Goal: Use online tool/utility: Utilize a website feature to perform a specific function

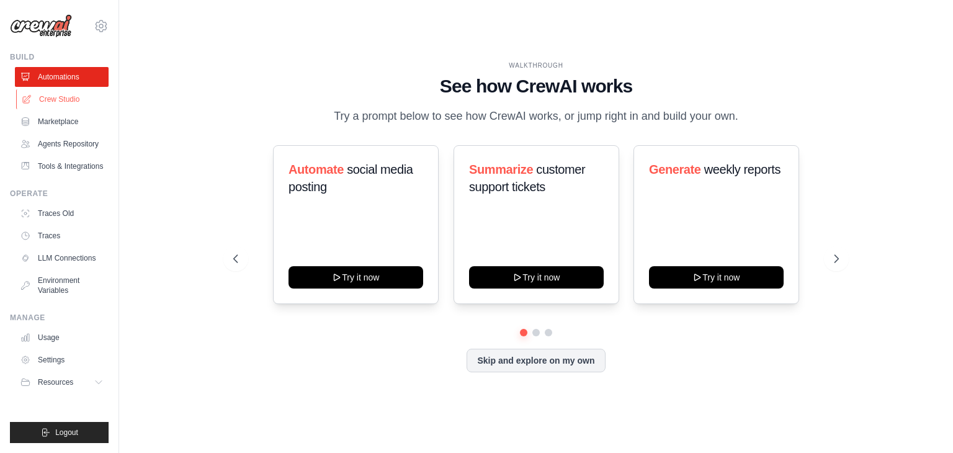
click at [48, 102] on link "Crew Studio" at bounding box center [63, 99] width 94 height 20
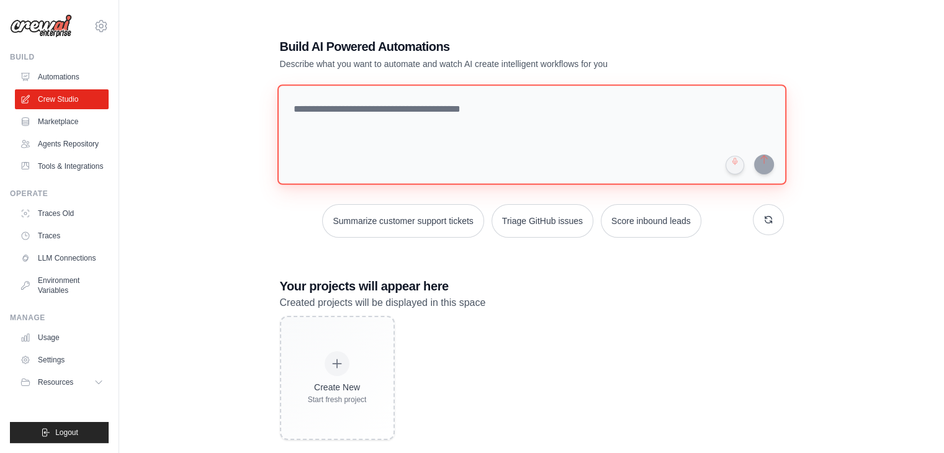
click at [382, 106] on textarea at bounding box center [531, 134] width 509 height 101
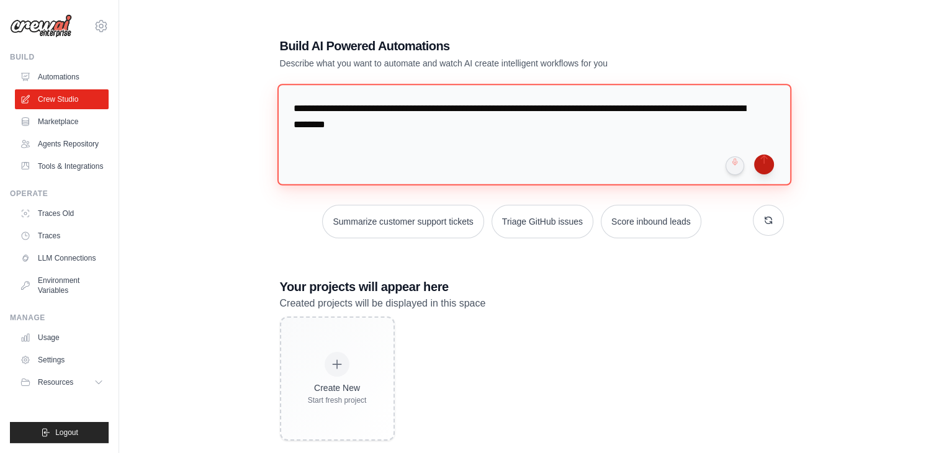
type textarea "**********"
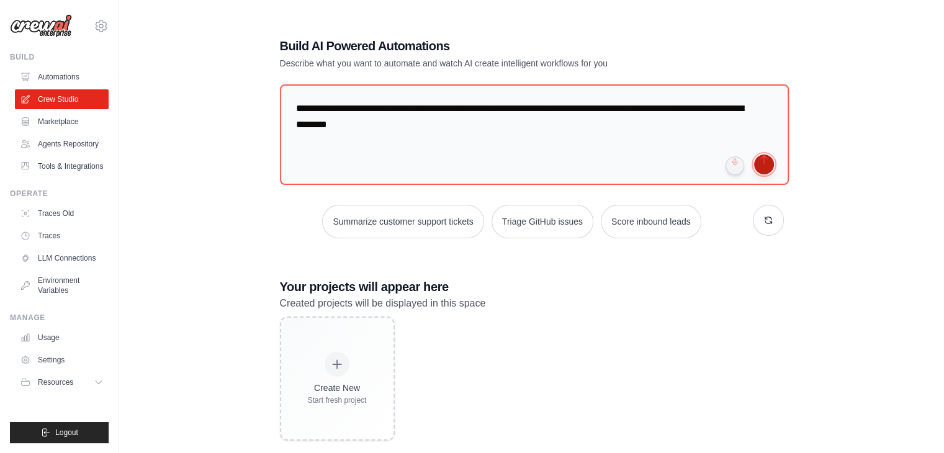
click at [762, 165] on button "submit" at bounding box center [764, 165] width 20 height 20
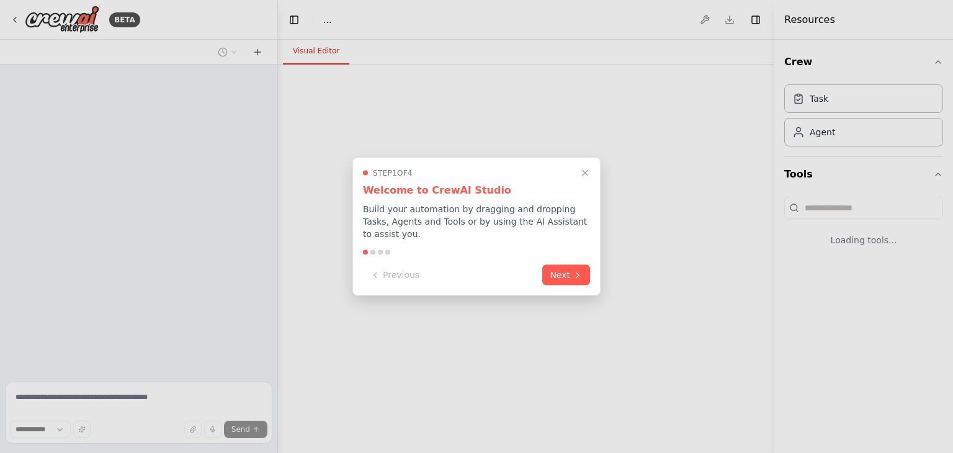
select select "****"
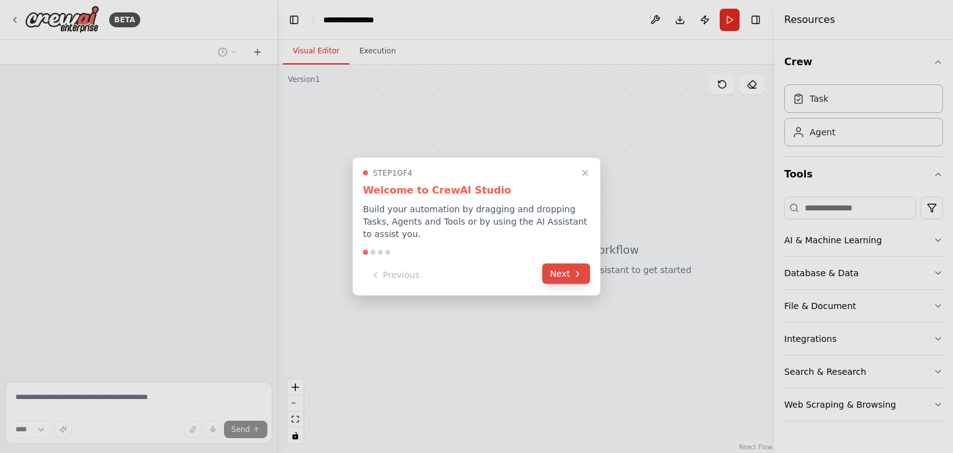
click at [568, 275] on button "Next" at bounding box center [566, 274] width 48 height 20
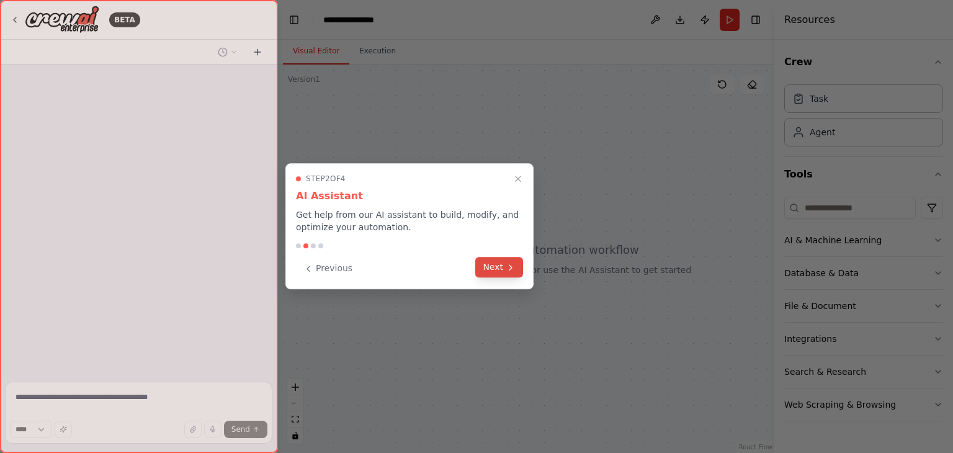
click at [499, 269] on button "Next" at bounding box center [499, 267] width 48 height 20
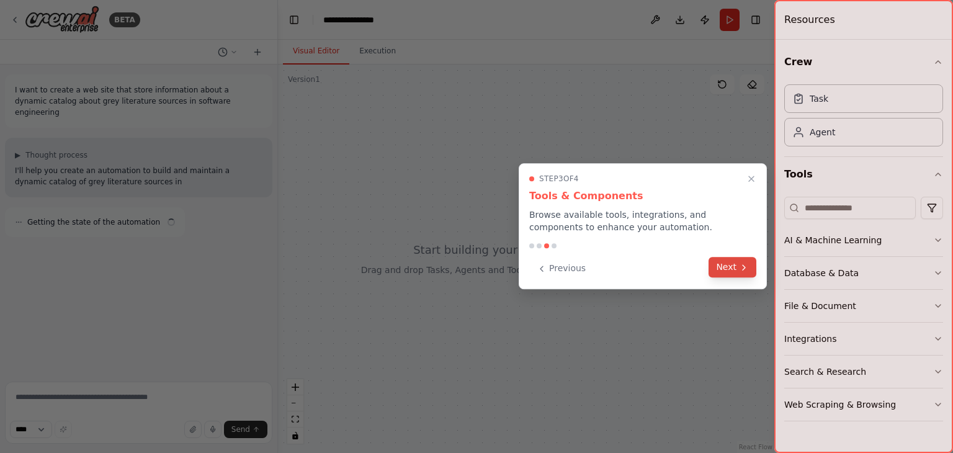
click at [722, 269] on button "Next" at bounding box center [733, 267] width 48 height 20
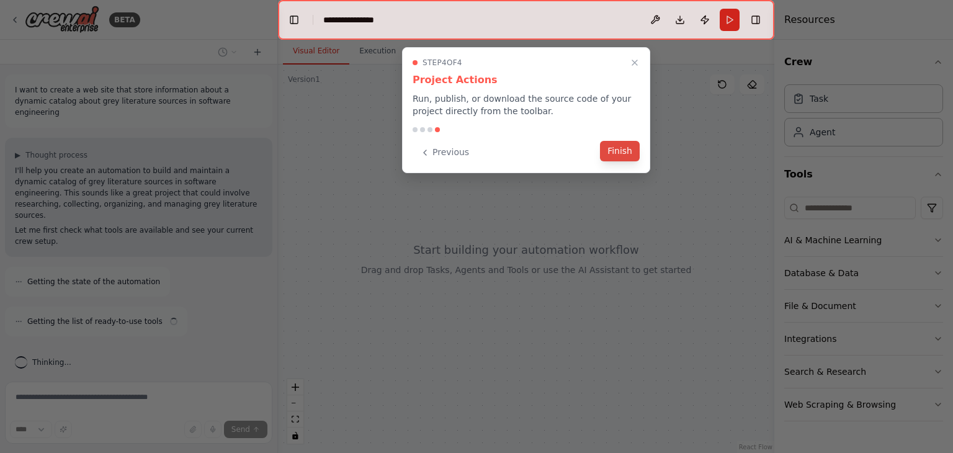
click at [619, 151] on button "Finish" at bounding box center [620, 151] width 40 height 20
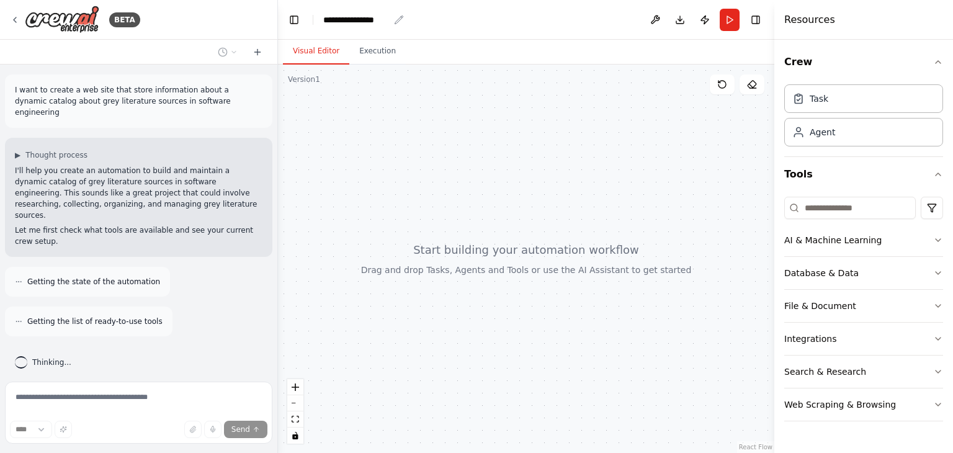
click at [385, 20] on div "**********" at bounding box center [356, 20] width 66 height 12
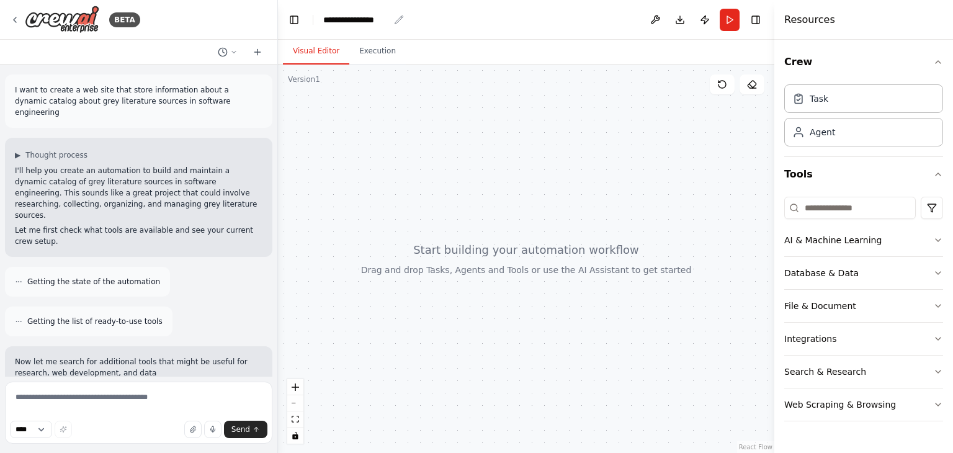
scroll to position [80, 0]
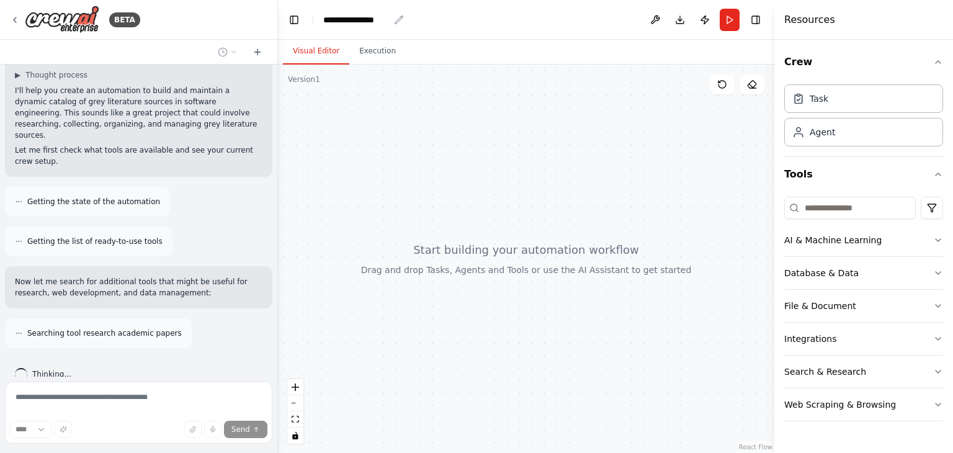
click at [396, 21] on icon "breadcrumb" at bounding box center [399, 20] width 8 height 8
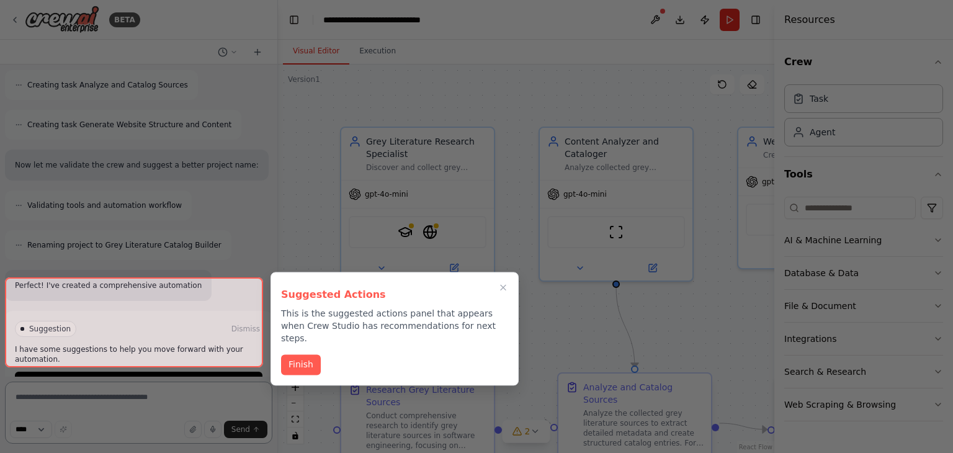
scroll to position [762, 0]
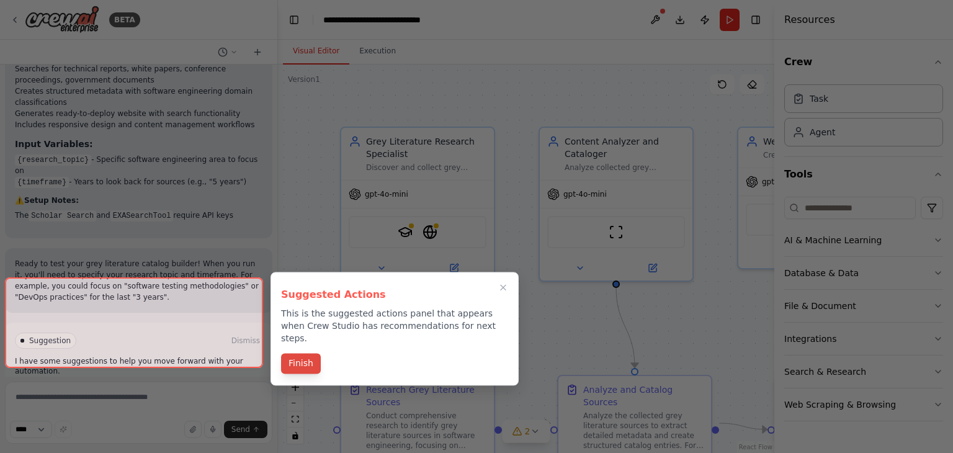
click at [295, 357] on button "Finish" at bounding box center [301, 363] width 40 height 20
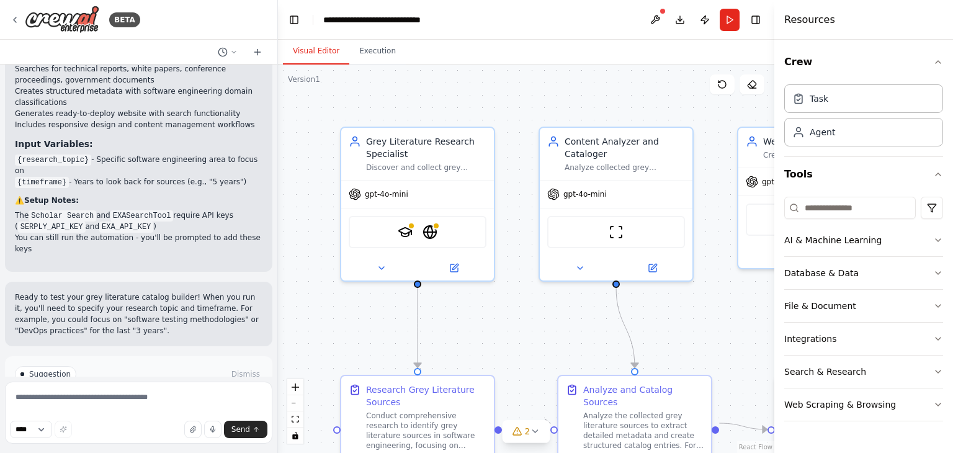
scroll to position [1244, 0]
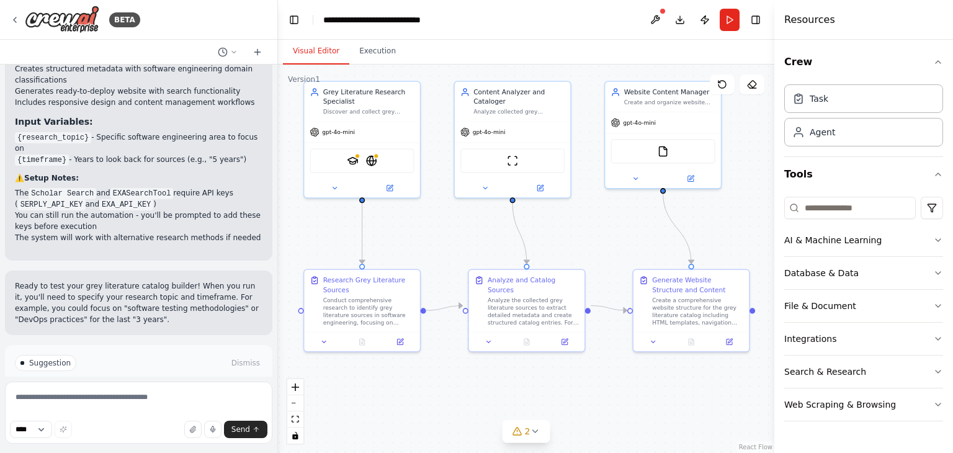
drag, startPoint x: 519, startPoint y: 338, endPoint x: 441, endPoint y: 241, distance: 124.1
click at [441, 241] on div ".deletable-edge-delete-btn { width: 20px; height: 20px; border: 0px solid #ffff…" at bounding box center [526, 259] width 497 height 389
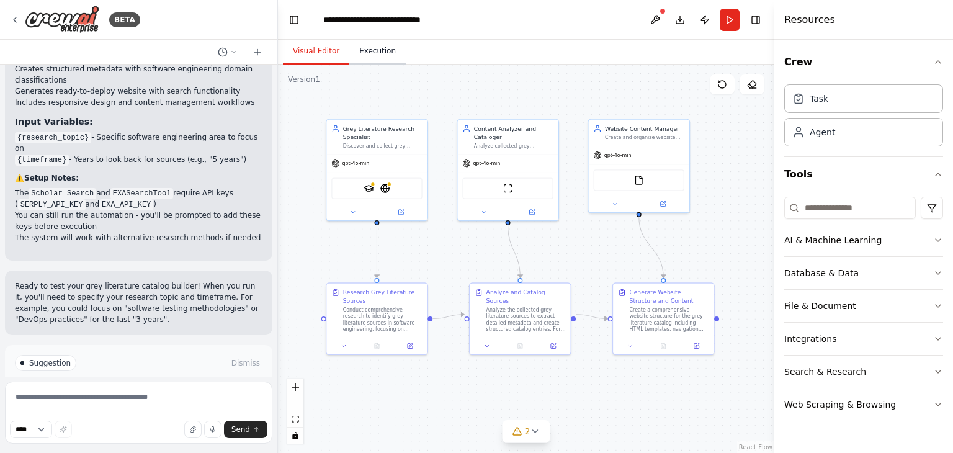
click at [369, 53] on button "Execution" at bounding box center [377, 51] width 56 height 26
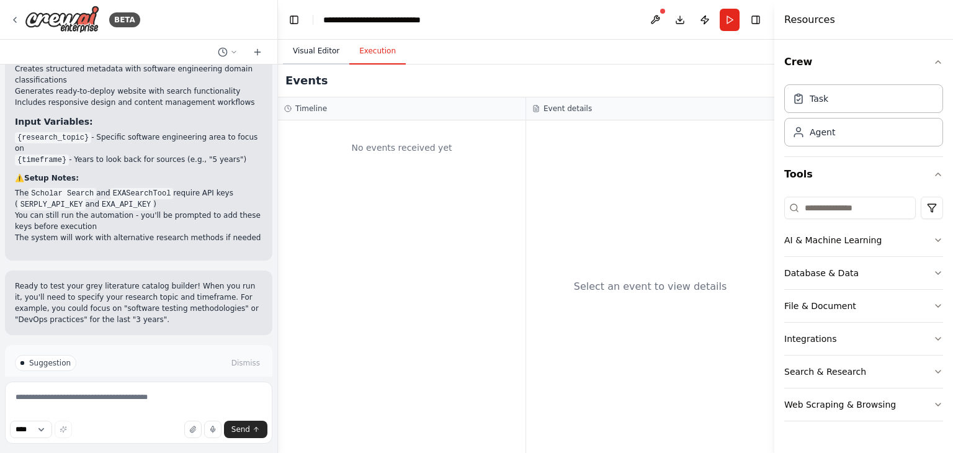
click at [320, 52] on button "Visual Editor" at bounding box center [316, 51] width 66 height 26
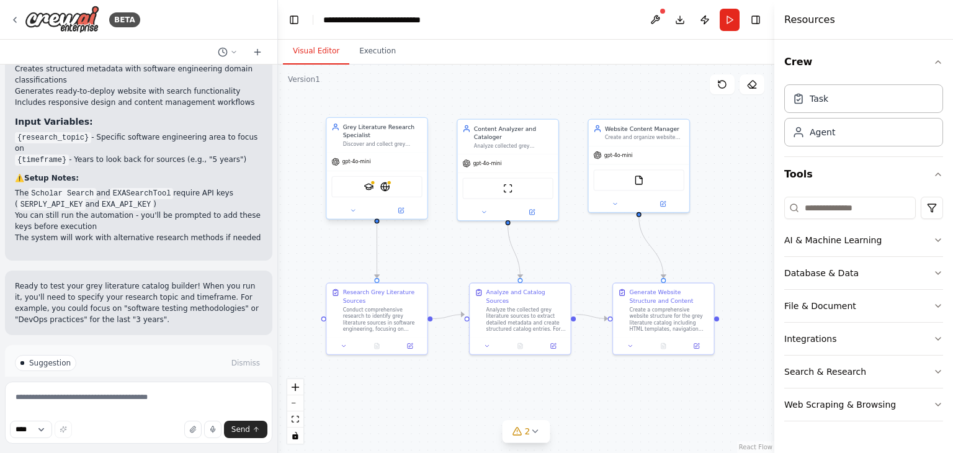
click at [400, 216] on div at bounding box center [376, 210] width 101 height 16
click at [391, 163] on div "gpt-4o-mini" at bounding box center [376, 162] width 101 height 18
click at [726, 22] on button "Run" at bounding box center [730, 20] width 20 height 22
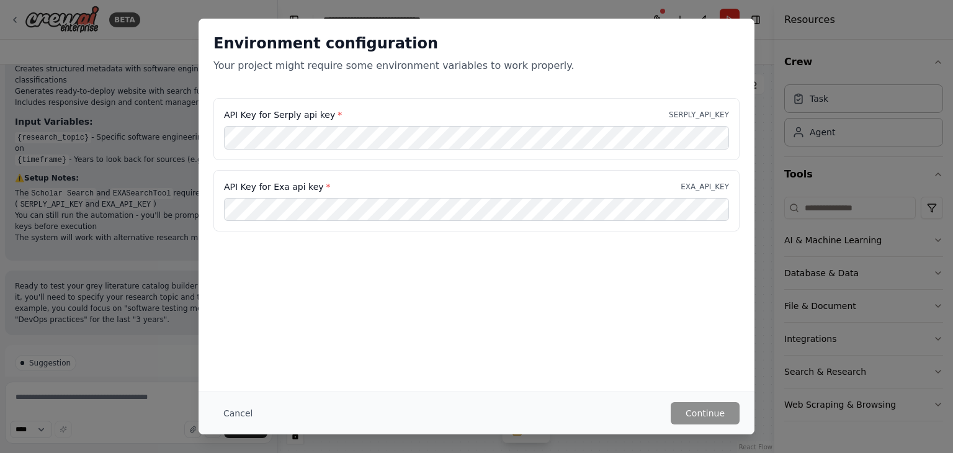
click at [272, 182] on label "API Key for Exa api key *" at bounding box center [277, 187] width 107 height 12
click at [704, 187] on p "EXA_API_KEY" at bounding box center [705, 187] width 48 height 10
click at [233, 413] on button "Cancel" at bounding box center [238, 413] width 49 height 22
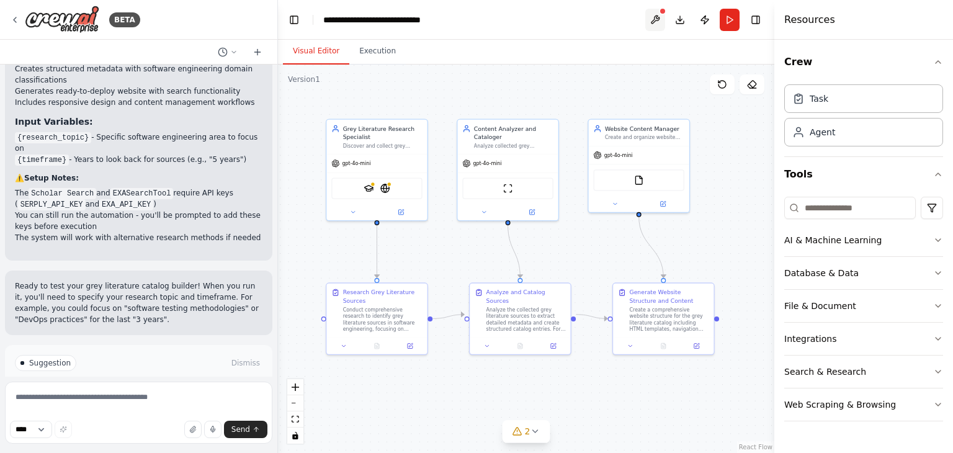
click at [658, 17] on button at bounding box center [655, 20] width 20 height 22
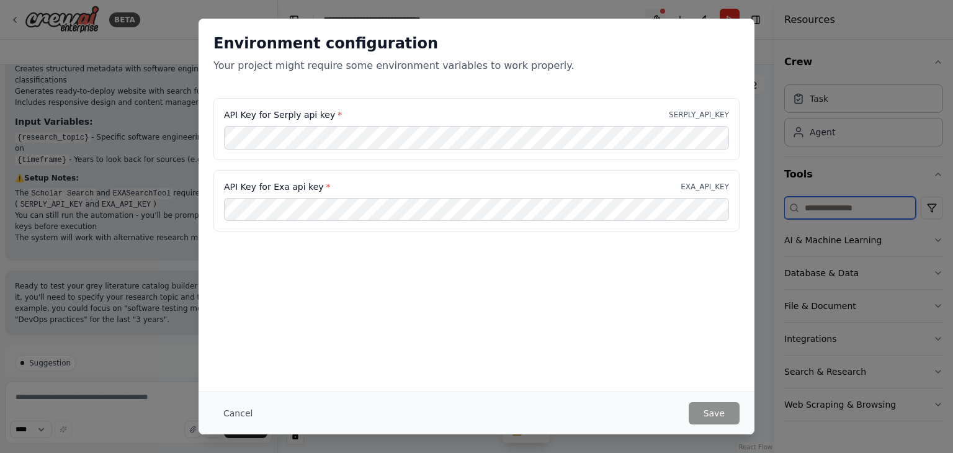
type input "**********"
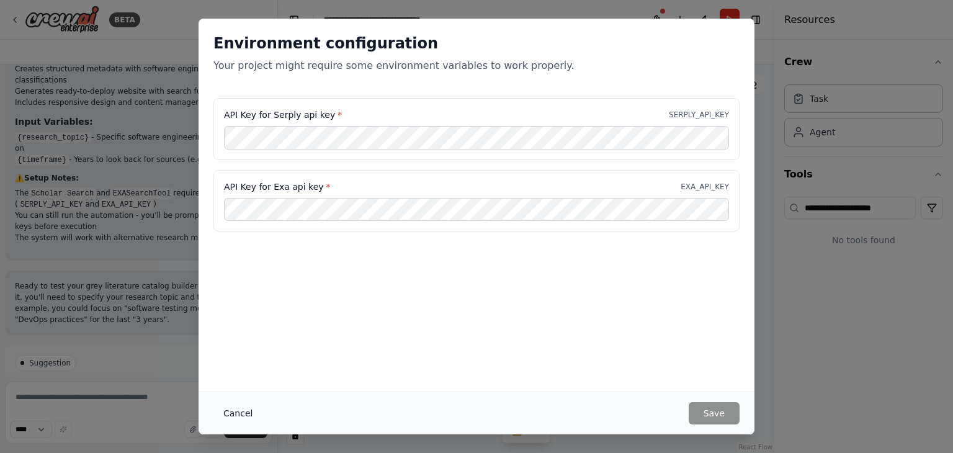
click at [238, 410] on button "Cancel" at bounding box center [238, 413] width 49 height 22
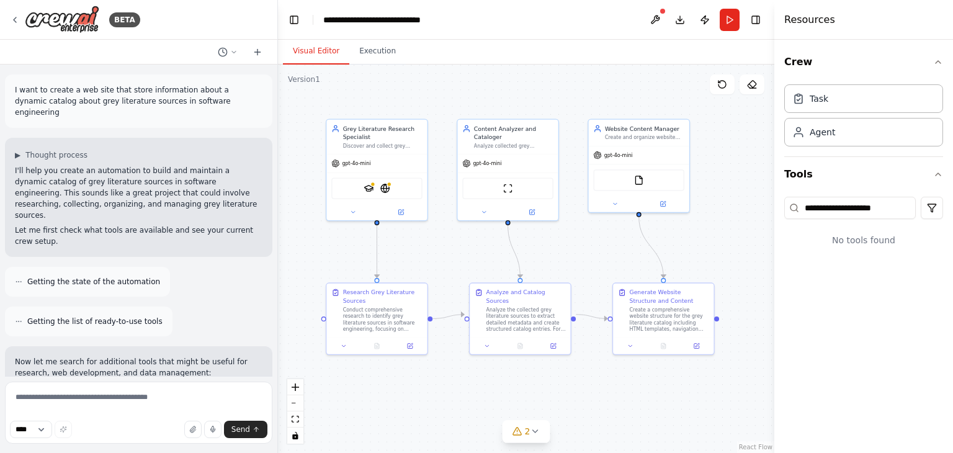
scroll to position [62, 0]
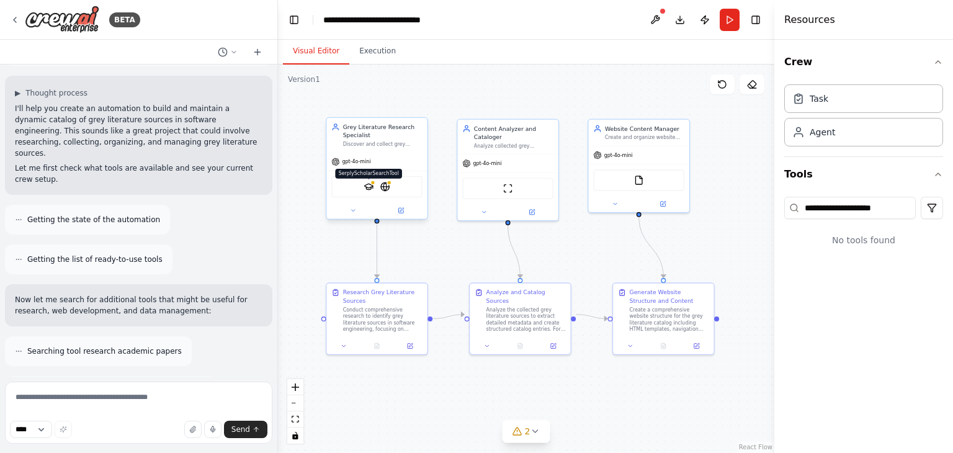
click at [369, 189] on img at bounding box center [369, 187] width 10 height 10
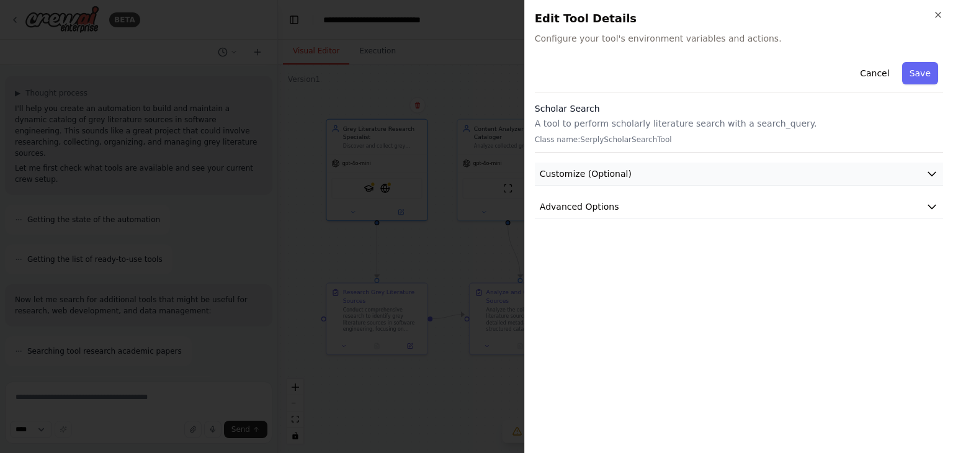
click at [931, 176] on icon "button" at bounding box center [932, 174] width 12 height 12
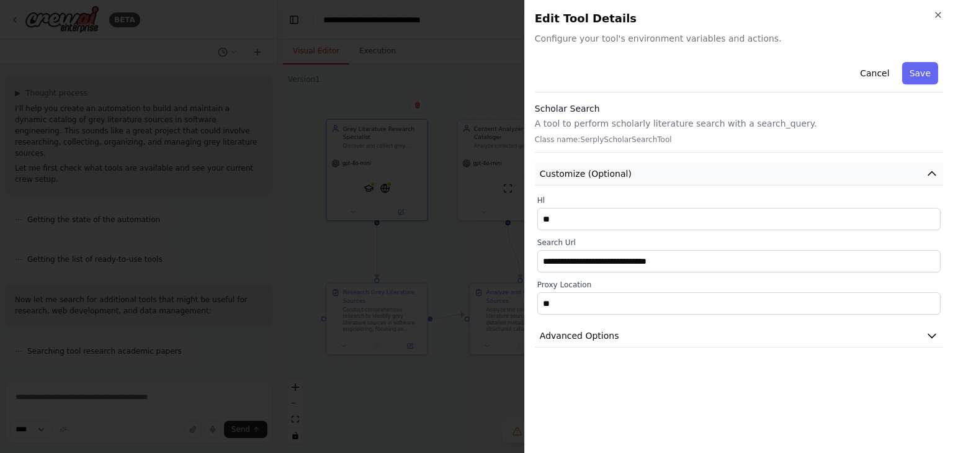
click at [931, 172] on icon "button" at bounding box center [932, 174] width 12 height 12
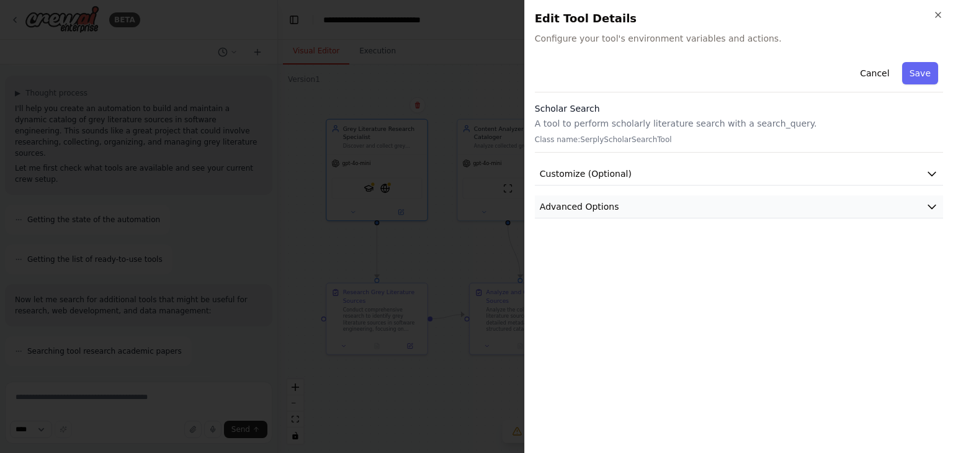
click at [933, 208] on icon "button" at bounding box center [932, 206] width 12 height 12
click at [935, 19] on icon "button" at bounding box center [938, 15] width 10 height 10
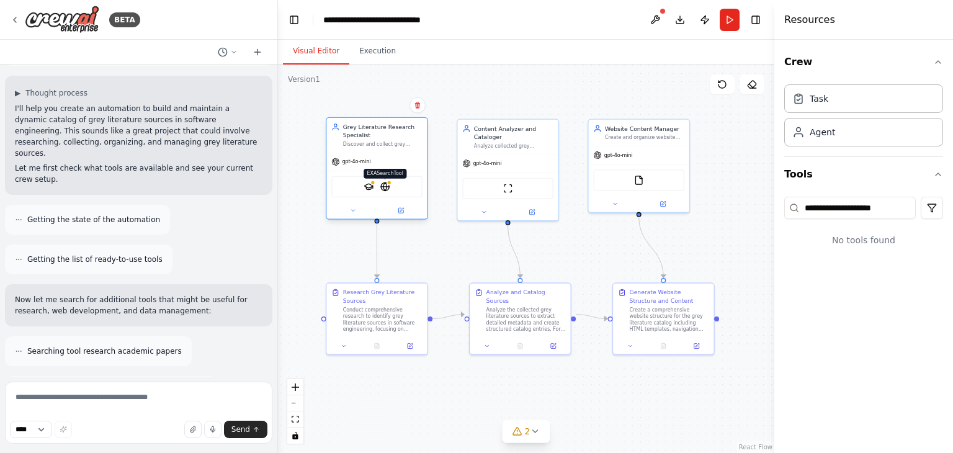
click at [387, 187] on img at bounding box center [385, 187] width 10 height 10
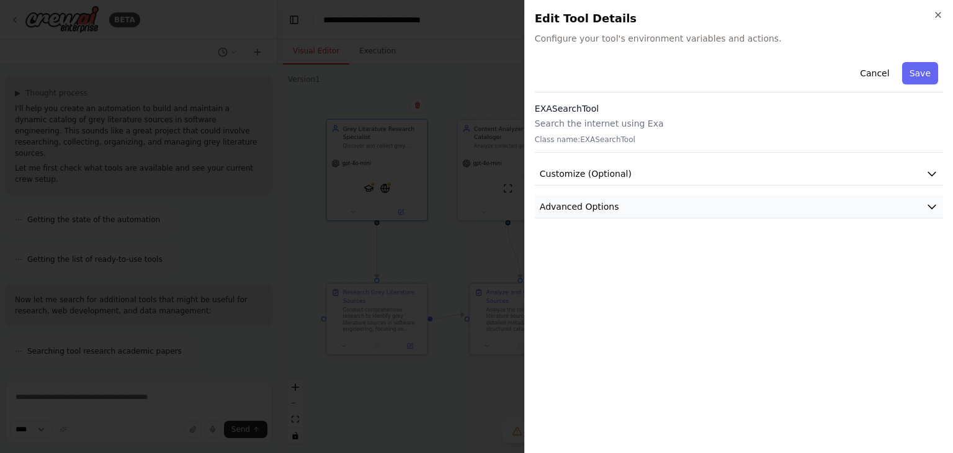
click at [932, 202] on icon "button" at bounding box center [932, 206] width 12 height 12
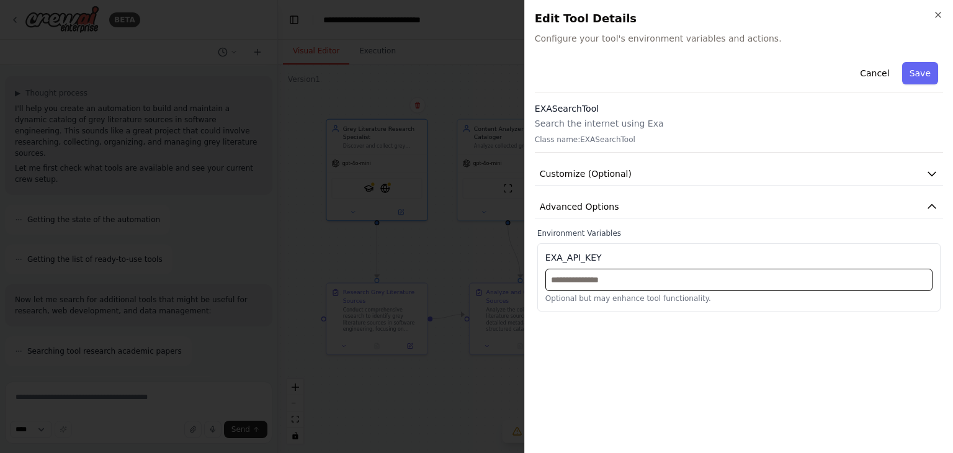
click at [598, 281] on input "text" at bounding box center [739, 280] width 387 height 22
paste input "**********"
type input "**********"
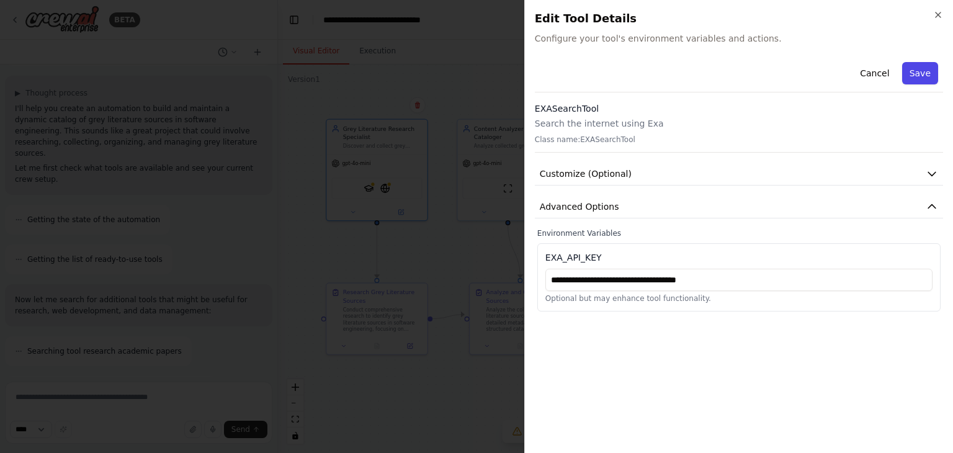
click at [924, 71] on button "Save" at bounding box center [920, 73] width 36 height 22
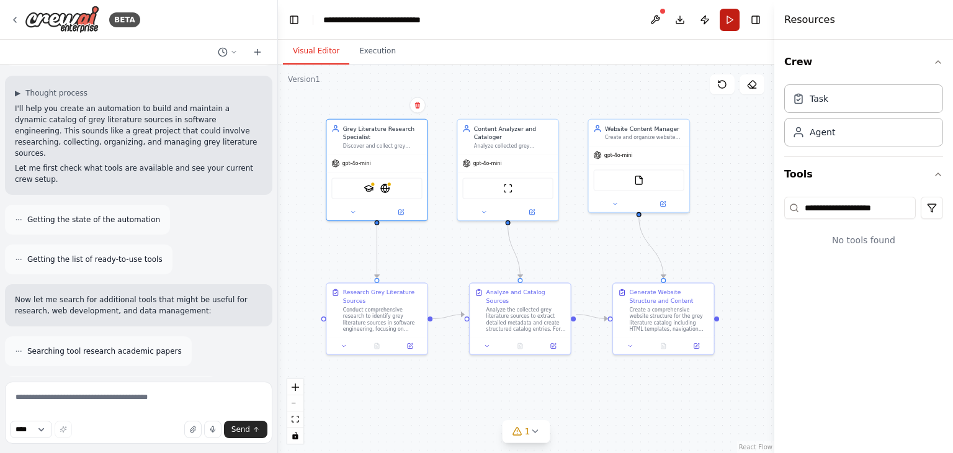
click at [730, 18] on button "Run" at bounding box center [730, 20] width 20 height 22
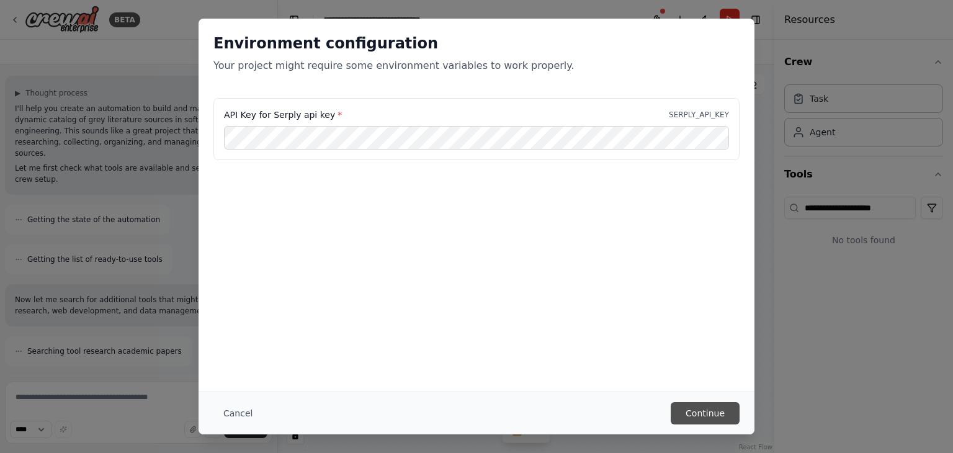
click at [702, 415] on button "Continue" at bounding box center [705, 413] width 69 height 22
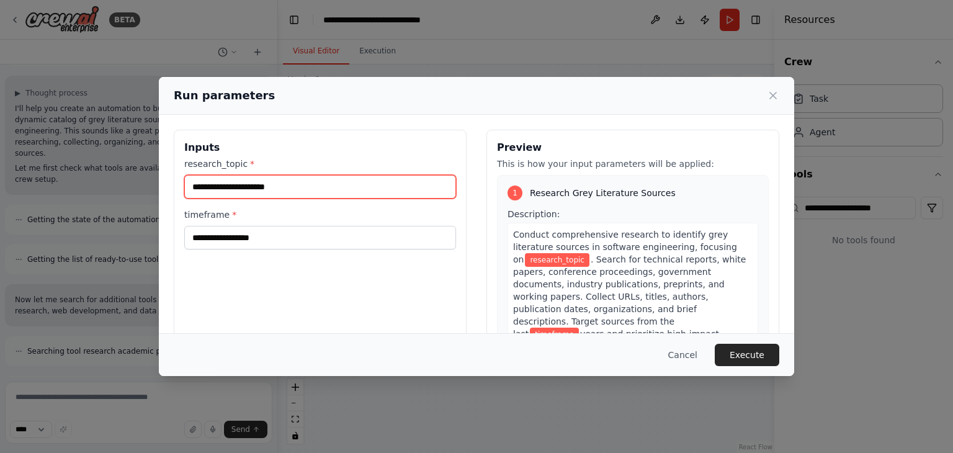
click at [247, 184] on input "research_topic *" at bounding box center [320, 187] width 272 height 24
paste input "**********"
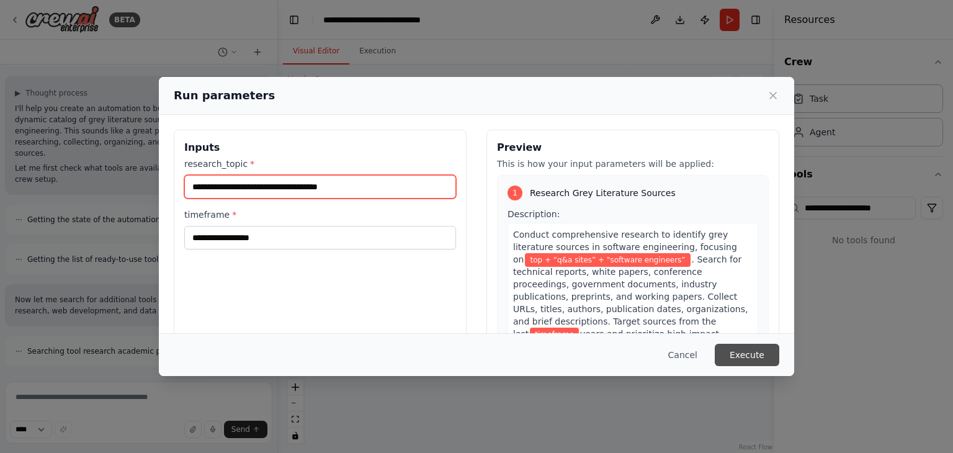
type input "**********"
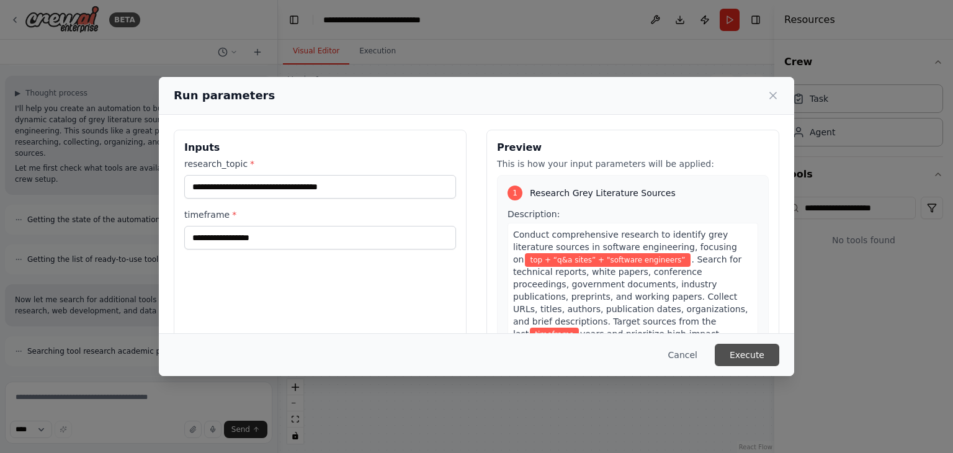
click at [750, 352] on button "Execute" at bounding box center [747, 355] width 65 height 22
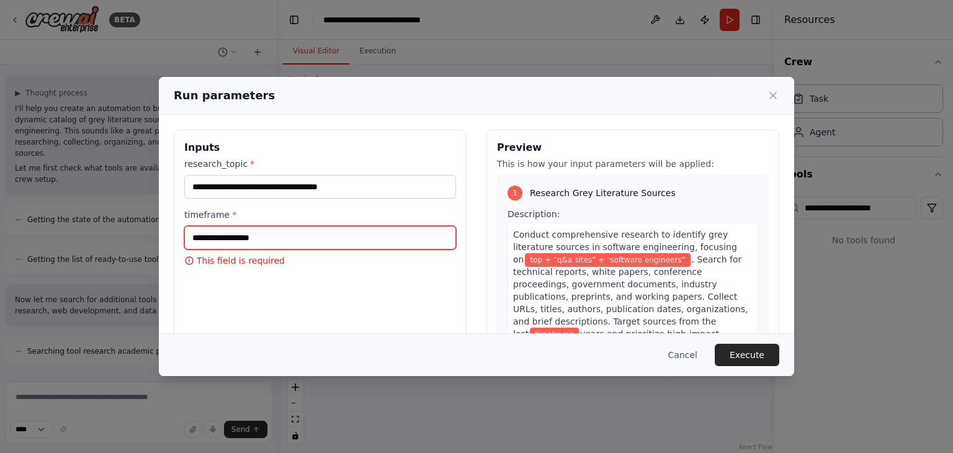
click at [246, 233] on input "timeframe *" at bounding box center [320, 238] width 272 height 24
click at [232, 212] on span "*" at bounding box center [234, 215] width 4 height 10
click at [231, 226] on input "timeframe *" at bounding box center [320, 238] width 272 height 24
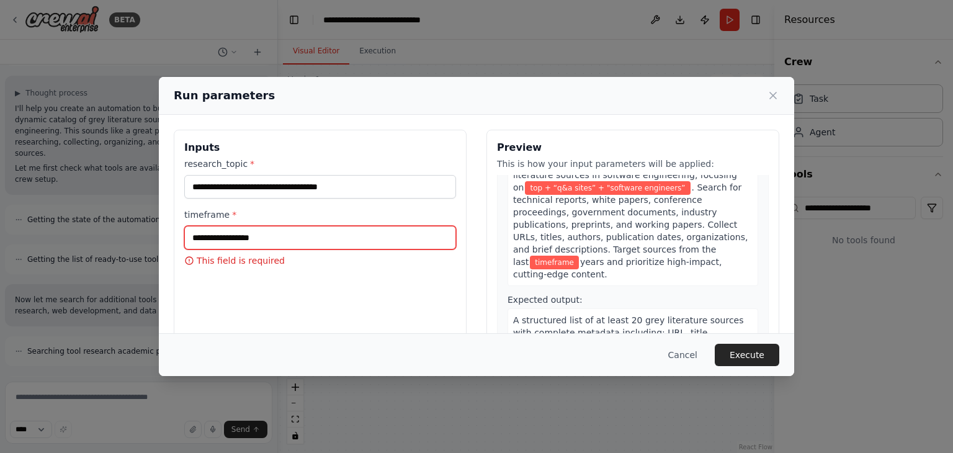
scroll to position [0, 0]
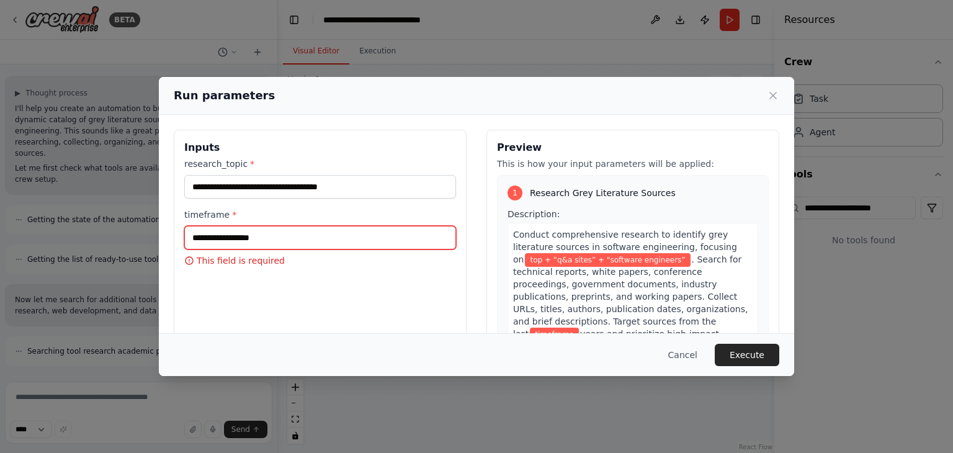
click at [280, 238] on input "timeframe *" at bounding box center [320, 238] width 272 height 24
type input "*"
type input "********"
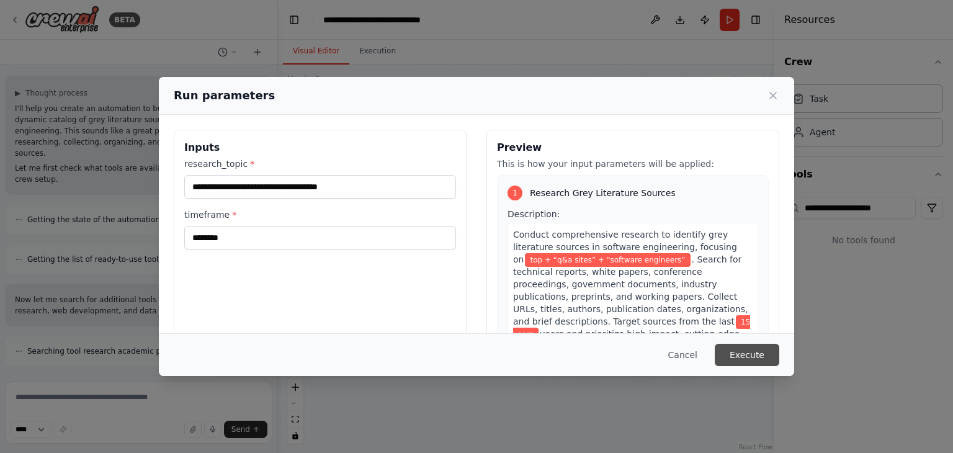
click at [750, 356] on button "Execute" at bounding box center [747, 355] width 65 height 22
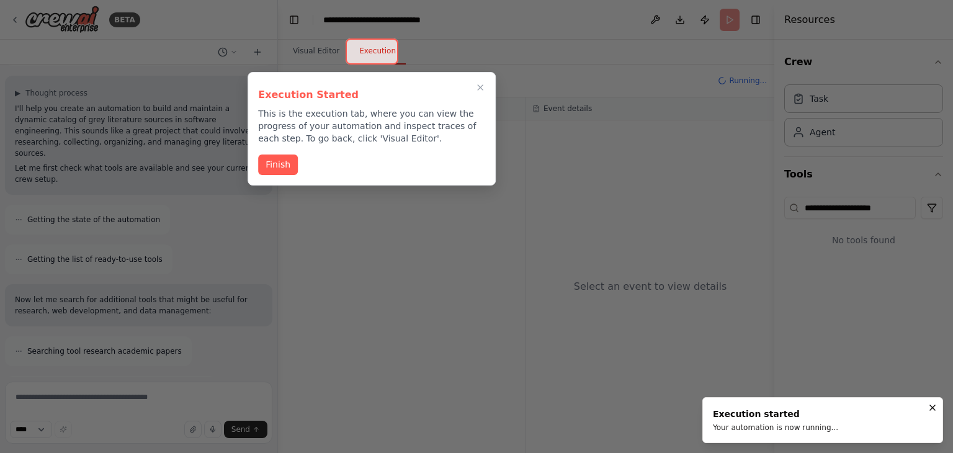
click at [278, 167] on button "Finish" at bounding box center [278, 165] width 40 height 20
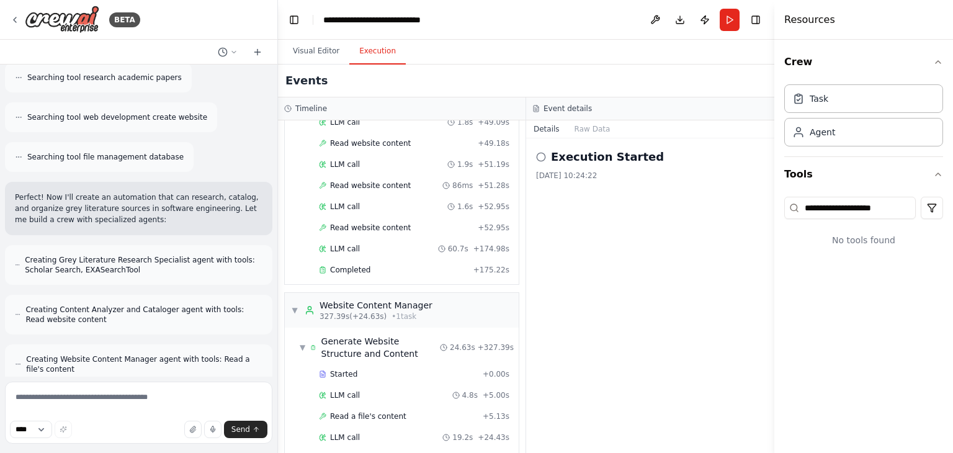
scroll to position [1244, 0]
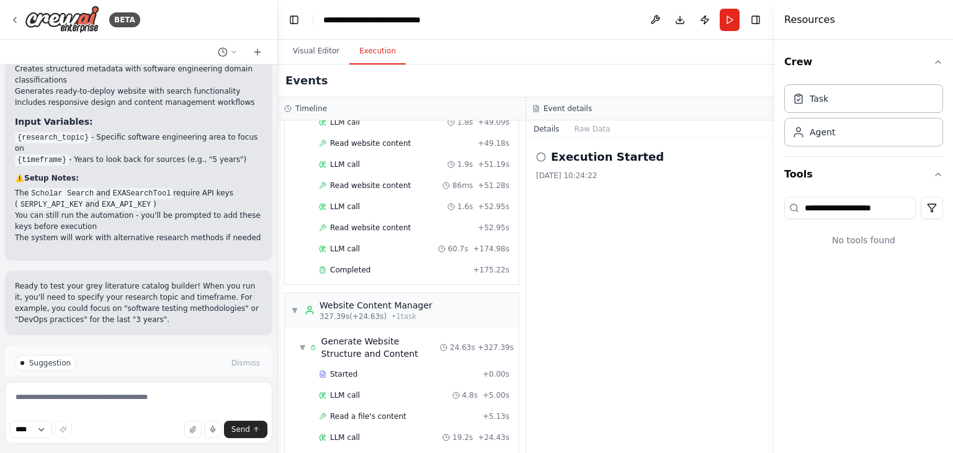
click at [134, 411] on span "Improve automation" at bounding box center [144, 416] width 76 height 10
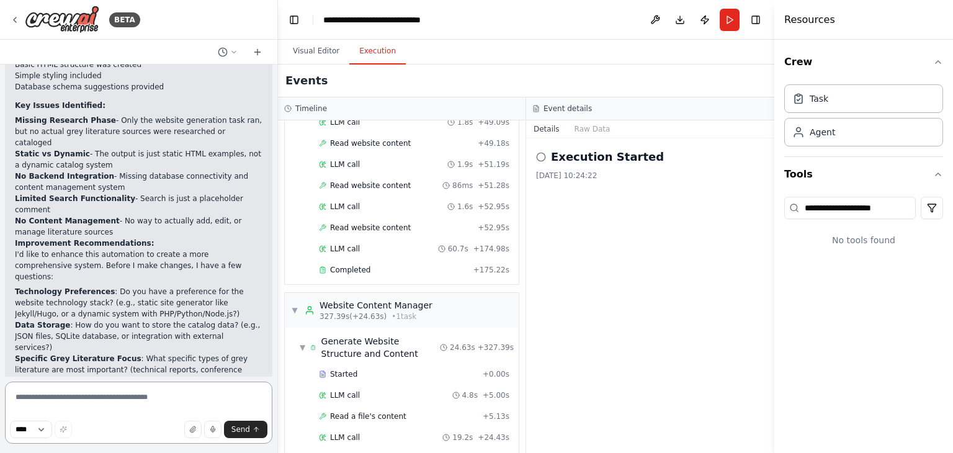
scroll to position [1683, 0]
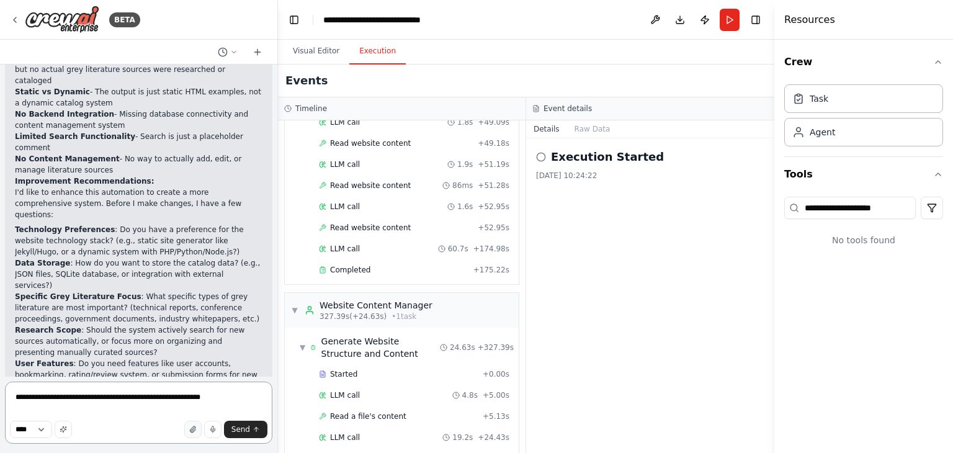
type textarea "**********"
click at [199, 428] on button "button" at bounding box center [192, 429] width 17 height 17
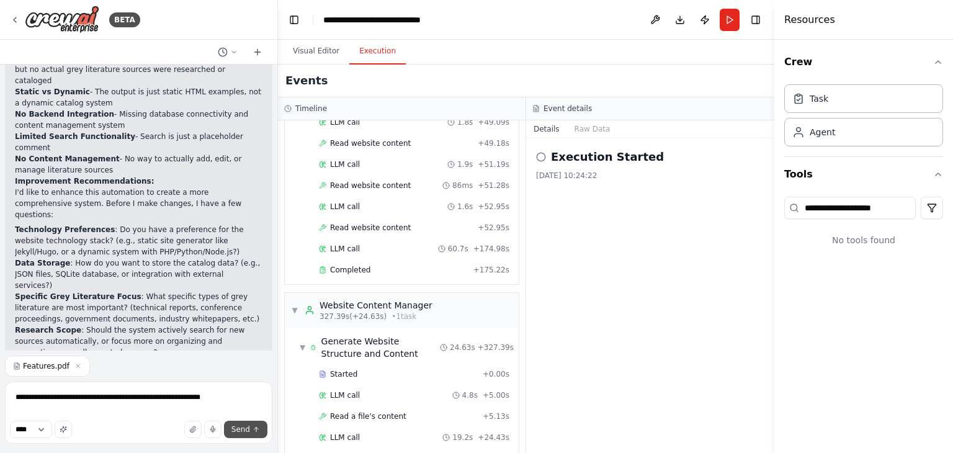
click at [250, 428] on button "Send" at bounding box center [245, 429] width 43 height 17
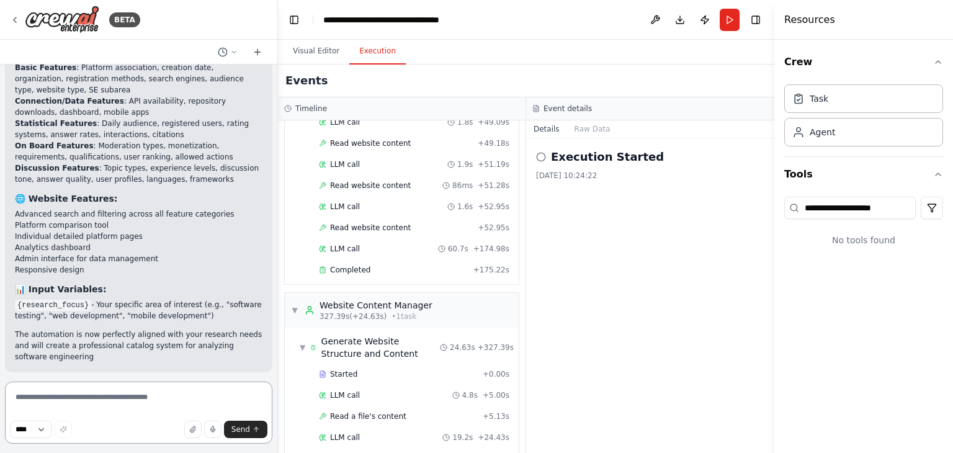
scroll to position [3487, 0]
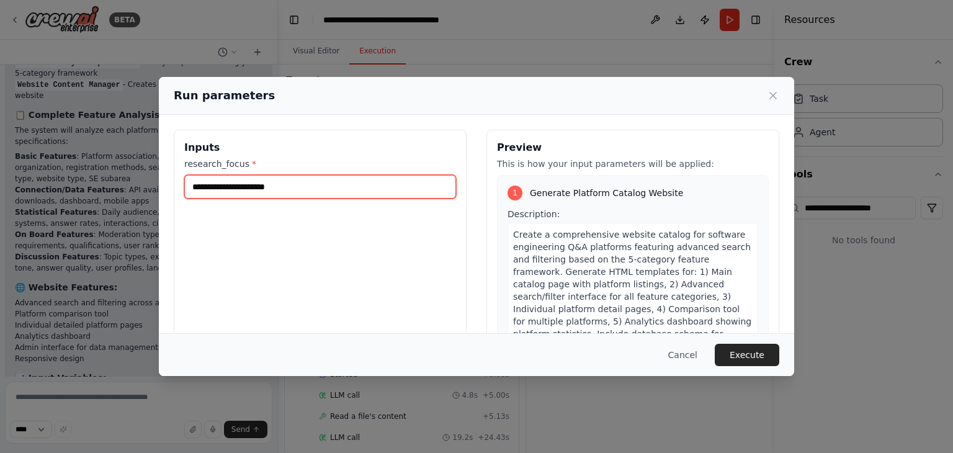
click at [264, 184] on input "research_focus *" at bounding box center [320, 187] width 272 height 24
paste input "**********"
type input "**********"
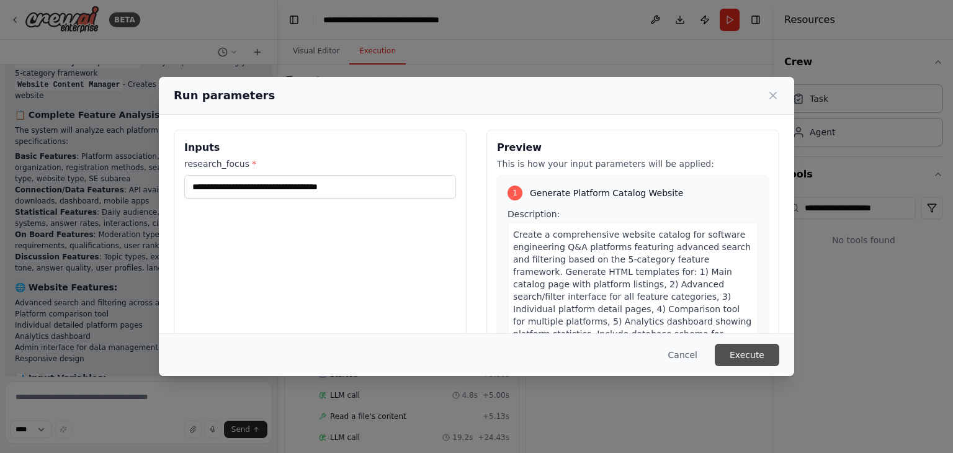
click at [752, 356] on button "Execute" at bounding box center [747, 355] width 65 height 22
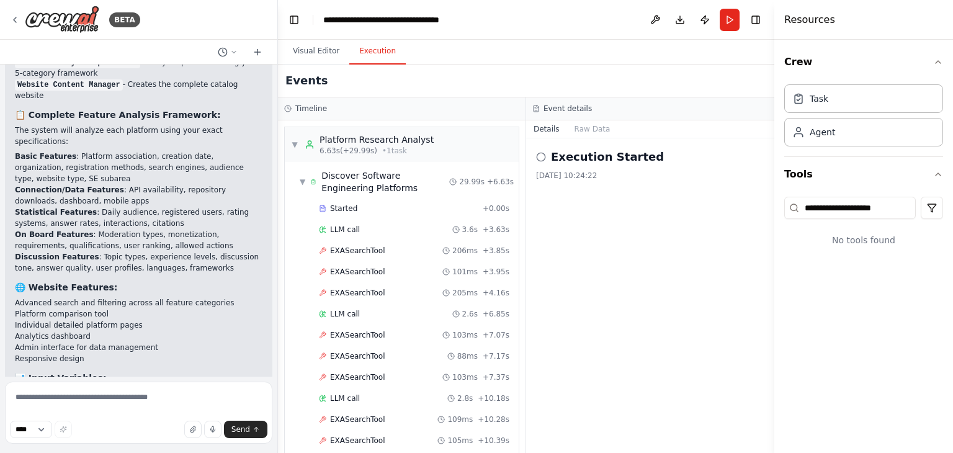
scroll to position [3487, 0]
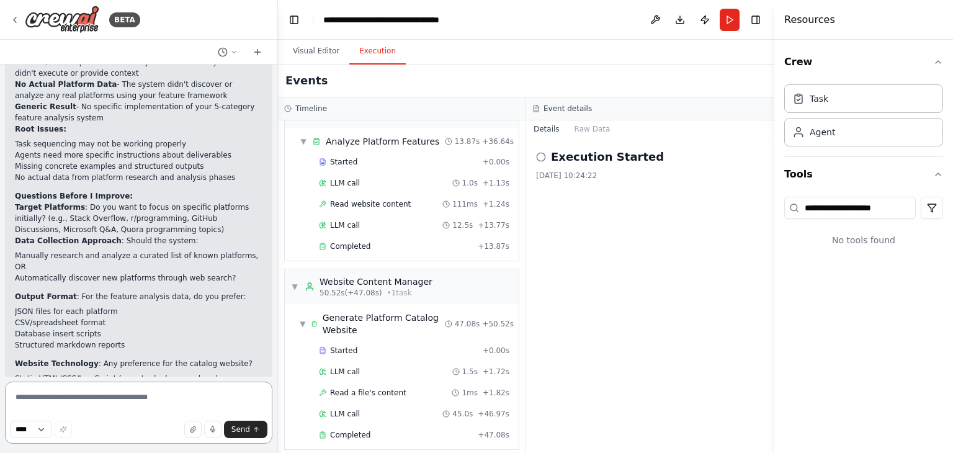
scroll to position [4011, 0]
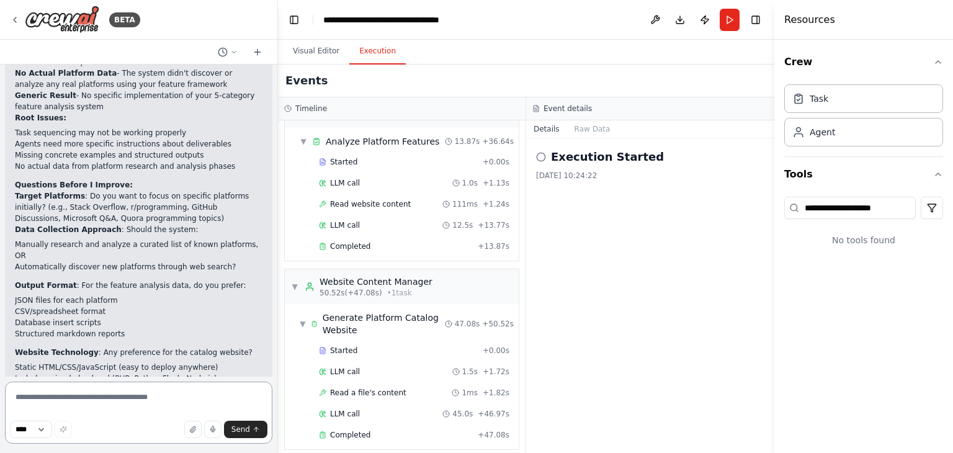
click at [132, 398] on textarea at bounding box center [138, 413] width 267 height 62
type textarea "**********"
click at [246, 433] on span "Send" at bounding box center [240, 430] width 19 height 10
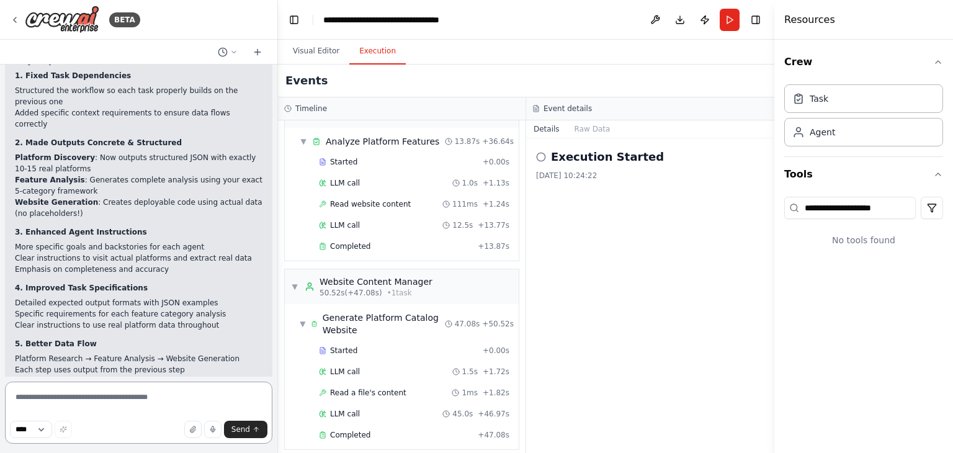
scroll to position [5231, 0]
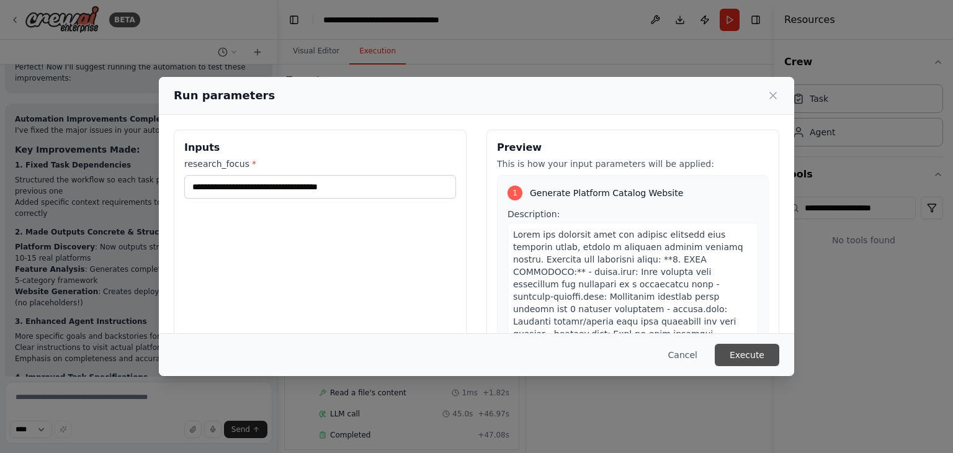
click at [747, 357] on button "Execute" at bounding box center [747, 355] width 65 height 22
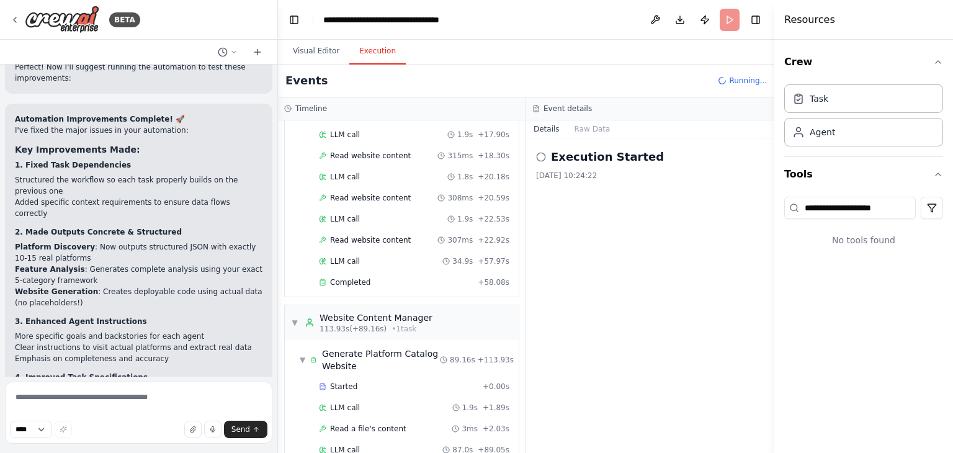
scroll to position [938, 0]
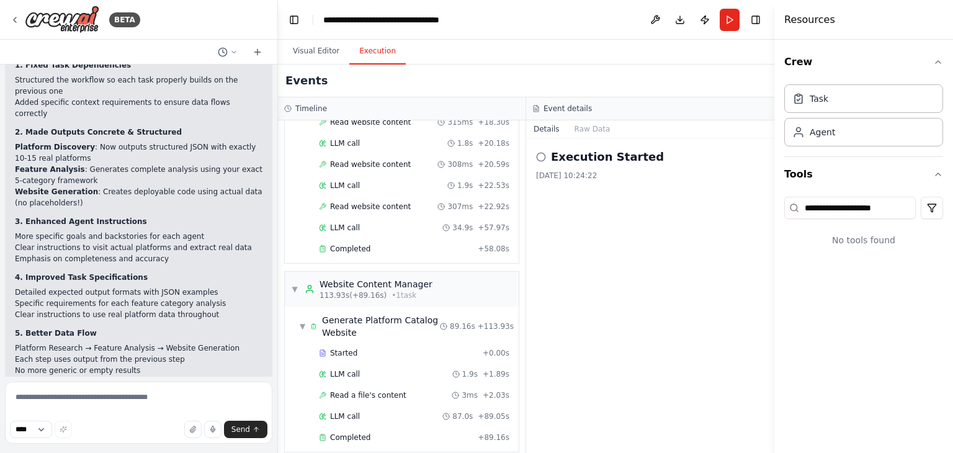
click at [601, 17] on header "**********" at bounding box center [526, 20] width 497 height 40
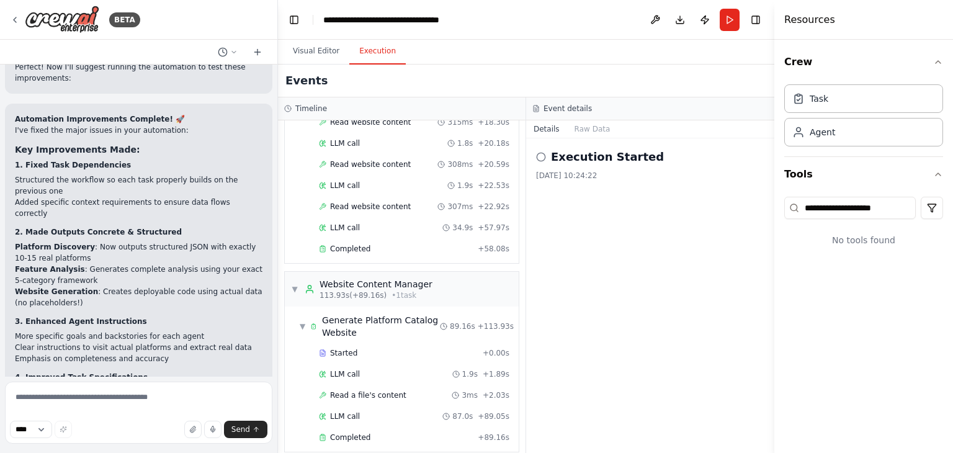
scroll to position [5173, 0]
